Goal: Task Accomplishment & Management: Complete application form

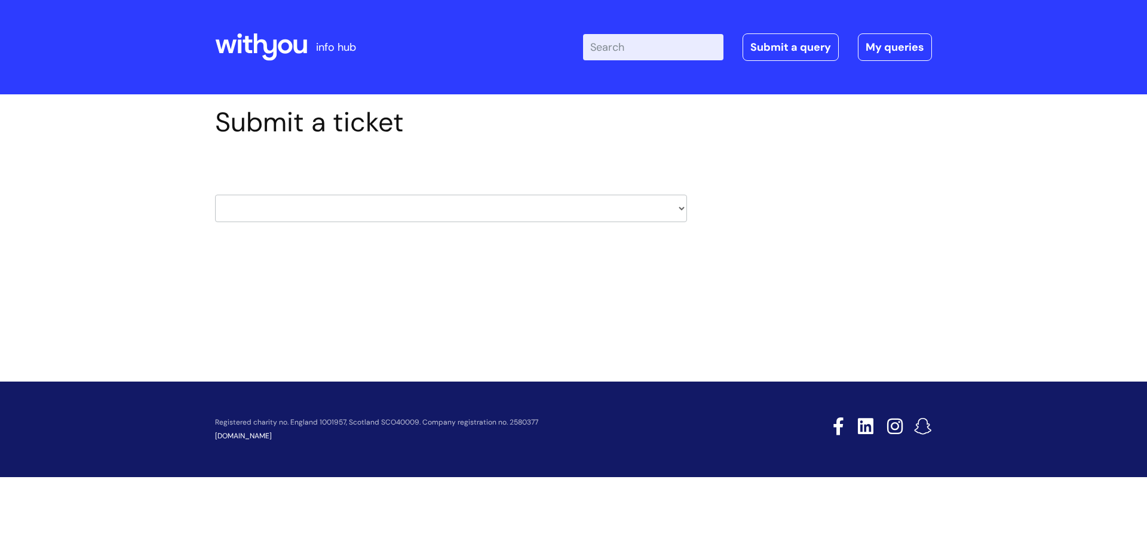
click at [295, 207] on select "HR / People IT and Support Clinical Drug Alerts Finance Accounts Data Support T…" at bounding box center [451, 208] width 472 height 27
select select "pensions"
click at [215, 195] on select "HR / People IT and Support Clinical Drug Alerts Finance Accounts Data Support T…" at bounding box center [451, 208] width 472 height 27
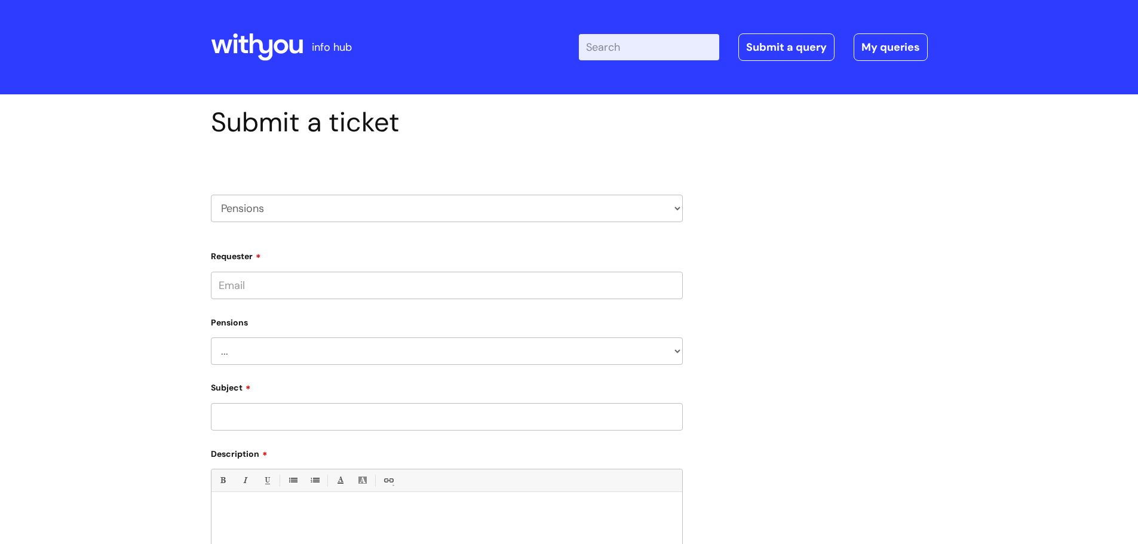
click at [290, 288] on input "Requester" at bounding box center [447, 285] width 472 height 27
type input "[PERSON_NAME][EMAIL_ADDRESS][PERSON_NAME][DOMAIN_NAME]"
click at [223, 348] on select "... Membership Schemes Pensions" at bounding box center [447, 350] width 472 height 27
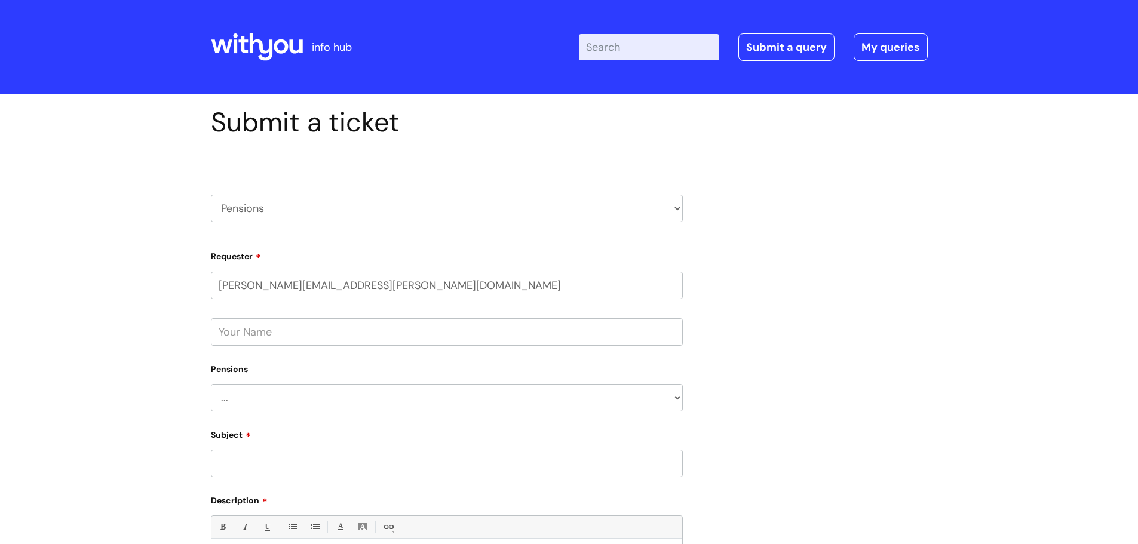
select select "Pensions"
click at [211, 384] on select "... Membership Schemes Pensions" at bounding box center [447, 397] width 472 height 27
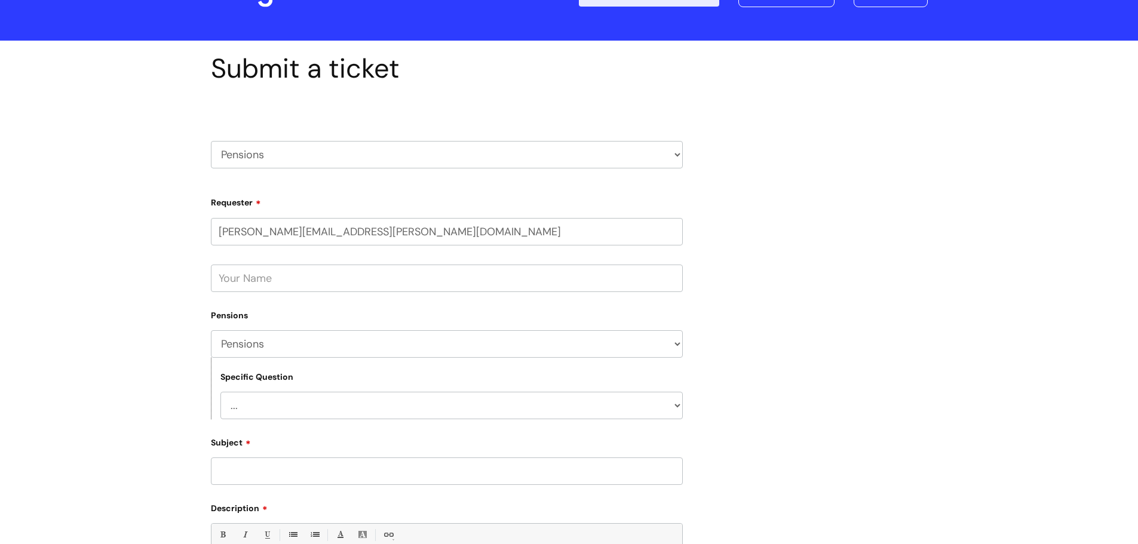
scroll to position [119, 0]
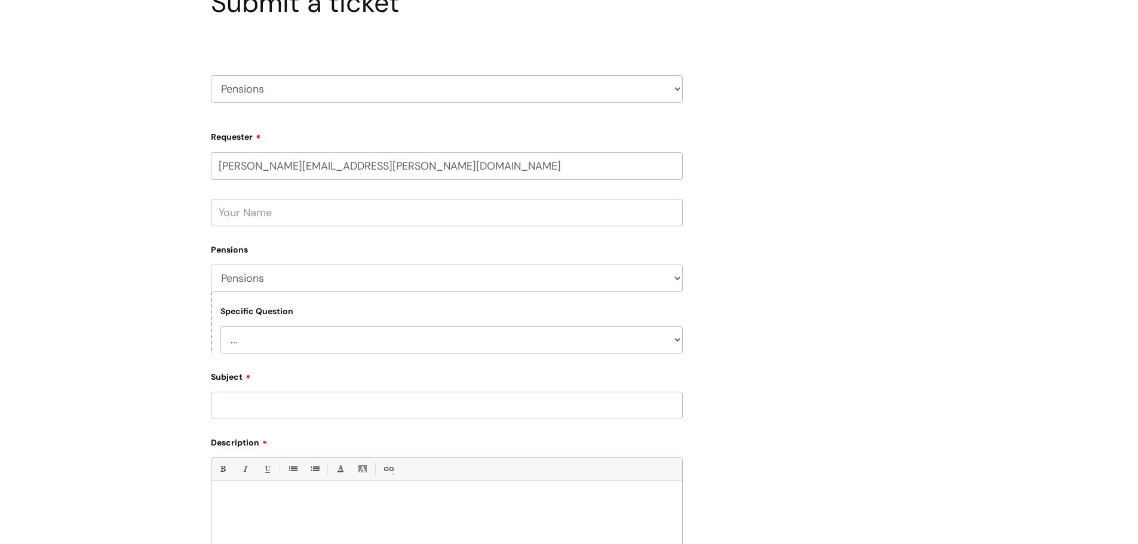
click at [628, 346] on select "... General pension queries Pension joiners and opt outs Pension rate changes" at bounding box center [451, 339] width 462 height 27
select select "General pension queries"
click at [220, 326] on select "... General pension queries Pension joiners and opt outs Pension rate changes" at bounding box center [451, 339] width 462 height 27
click at [248, 403] on input "Subject" at bounding box center [447, 405] width 472 height 27
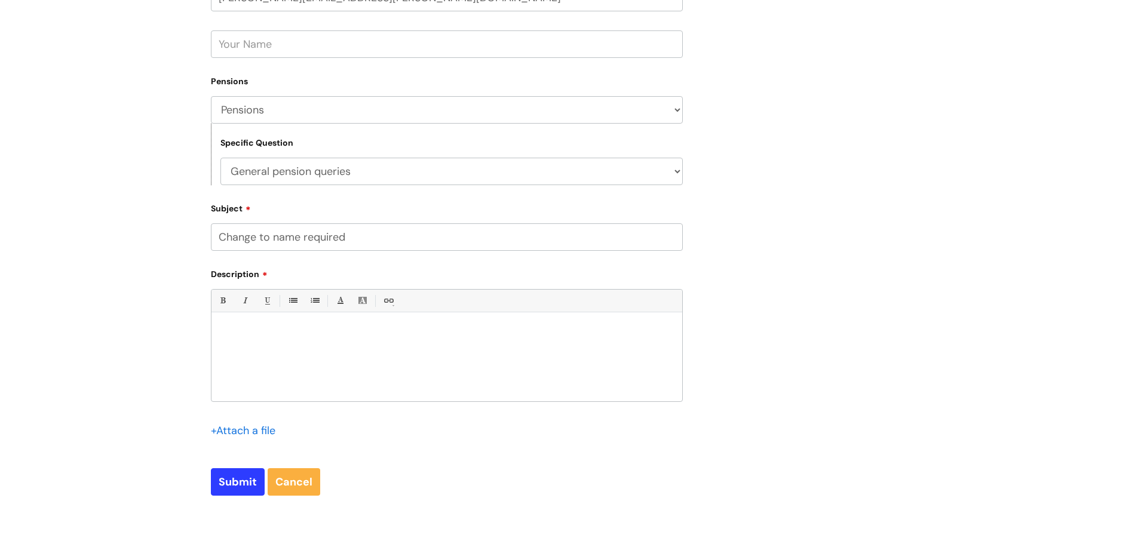
scroll to position [299, 0]
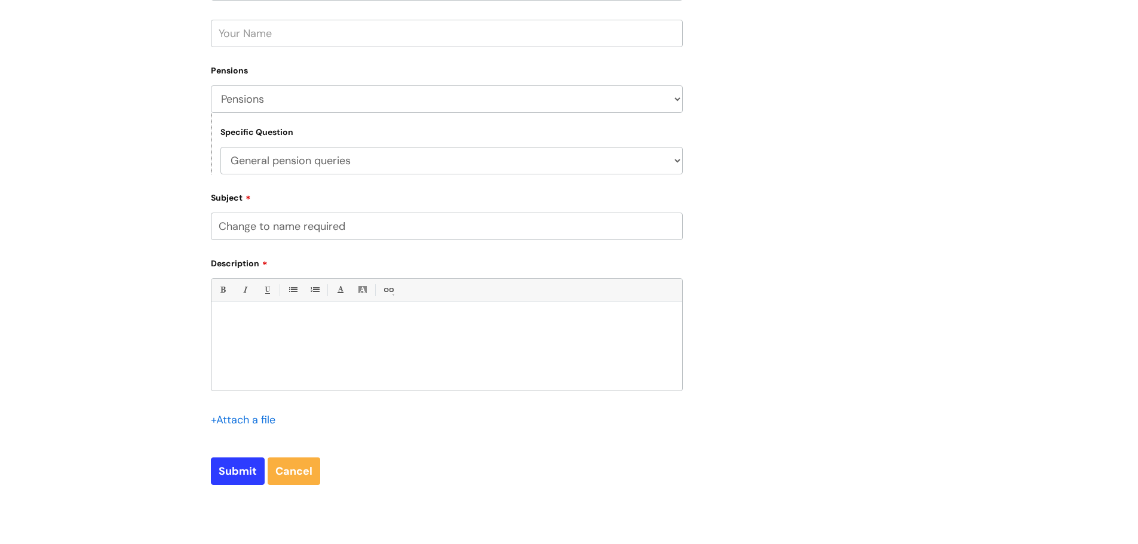
type input "Change to name required"
click at [253, 346] on div at bounding box center [446, 349] width 471 height 82
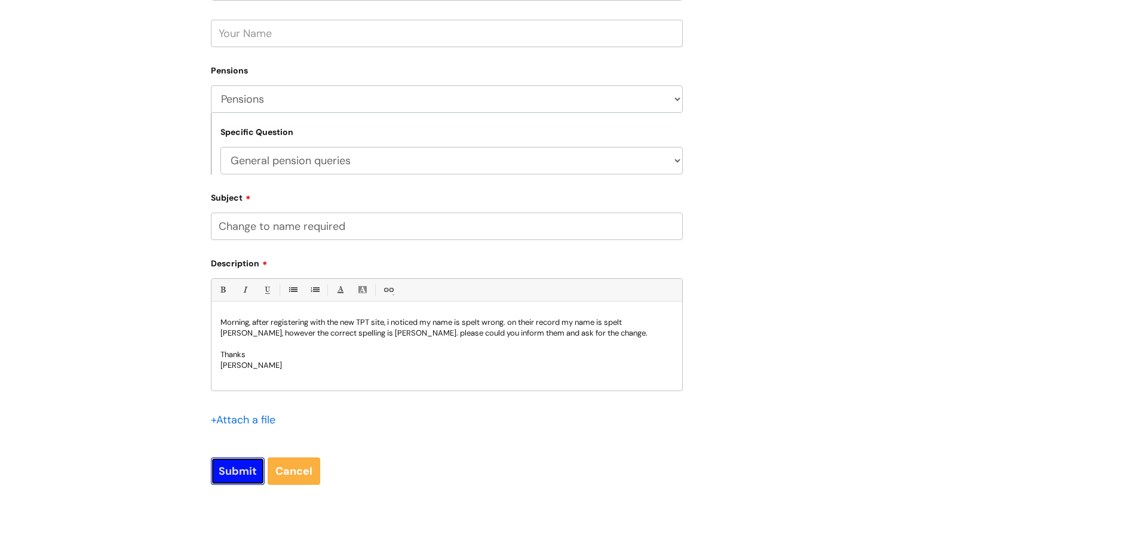
click at [239, 465] on input "Submit" at bounding box center [238, 470] width 54 height 27
type input "Please Wait..."
